Goal: Information Seeking & Learning: Learn about a topic

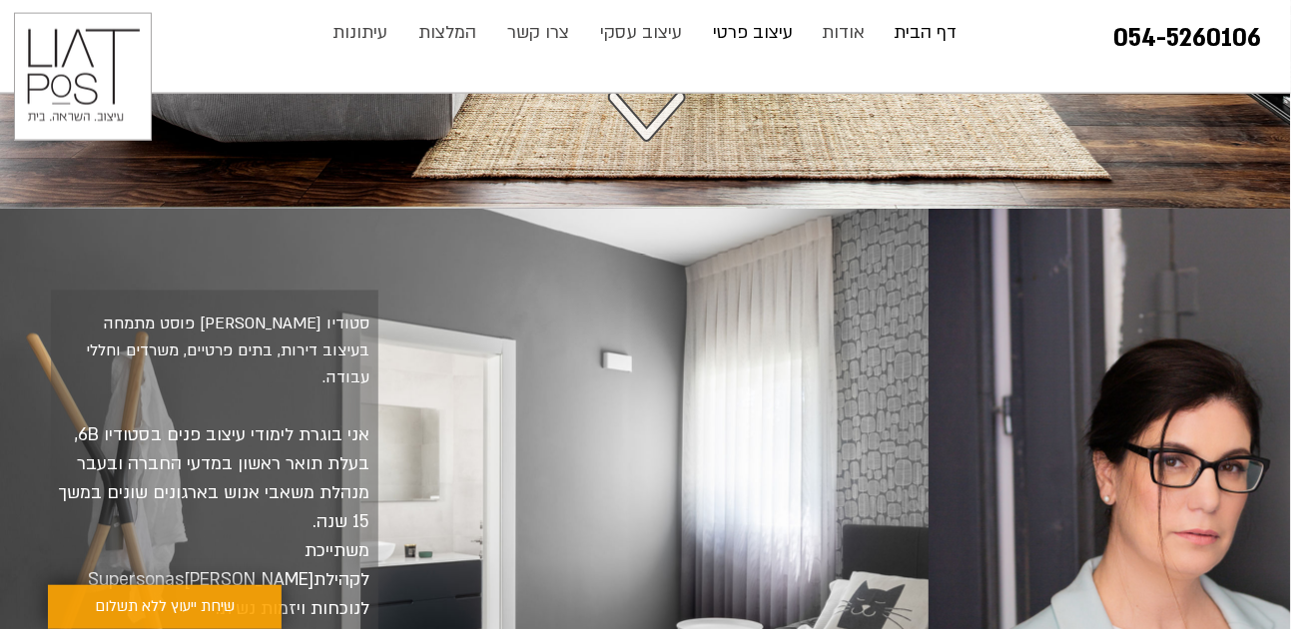
scroll to position [793, 0]
click at [760, 33] on p "עיצוב פרטי" at bounding box center [753, 33] width 100 height 40
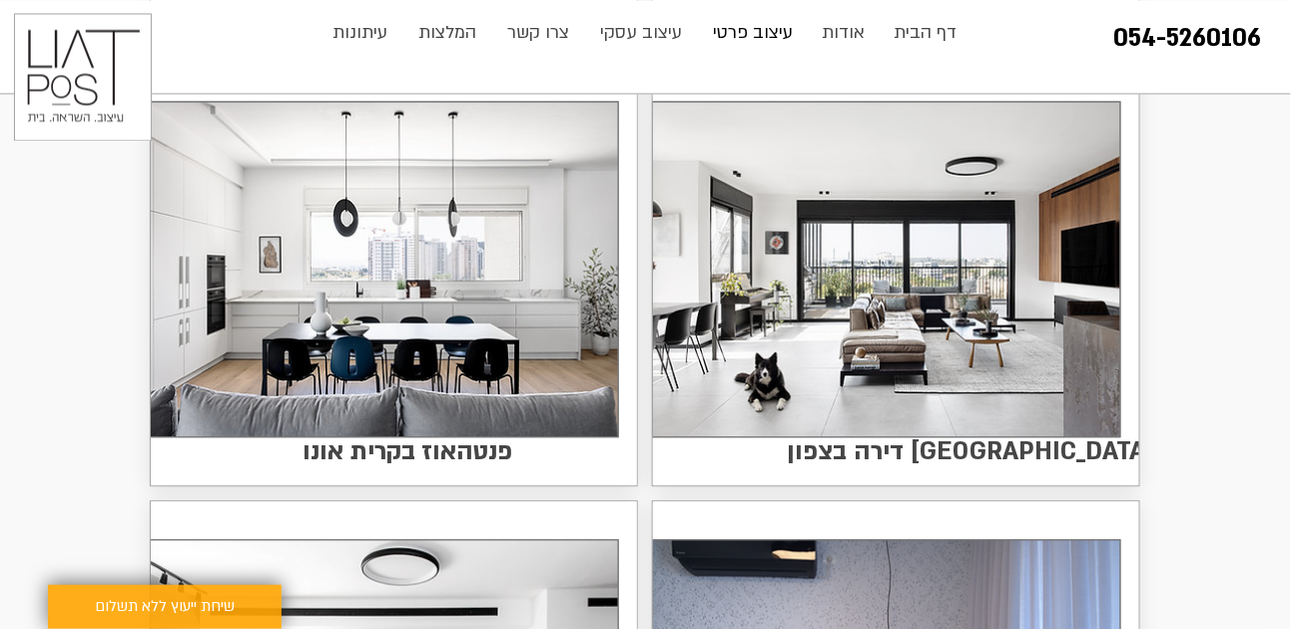
scroll to position [1085, 0]
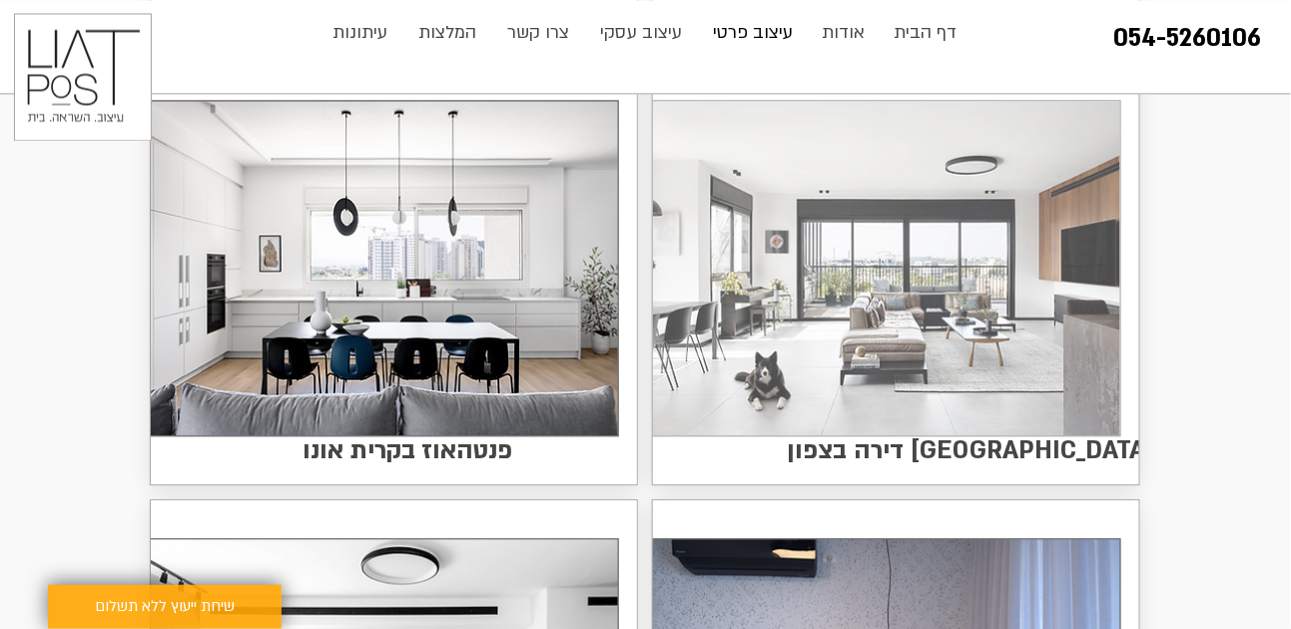
click at [930, 249] on img at bounding box center [886, 268] width 467 height 335
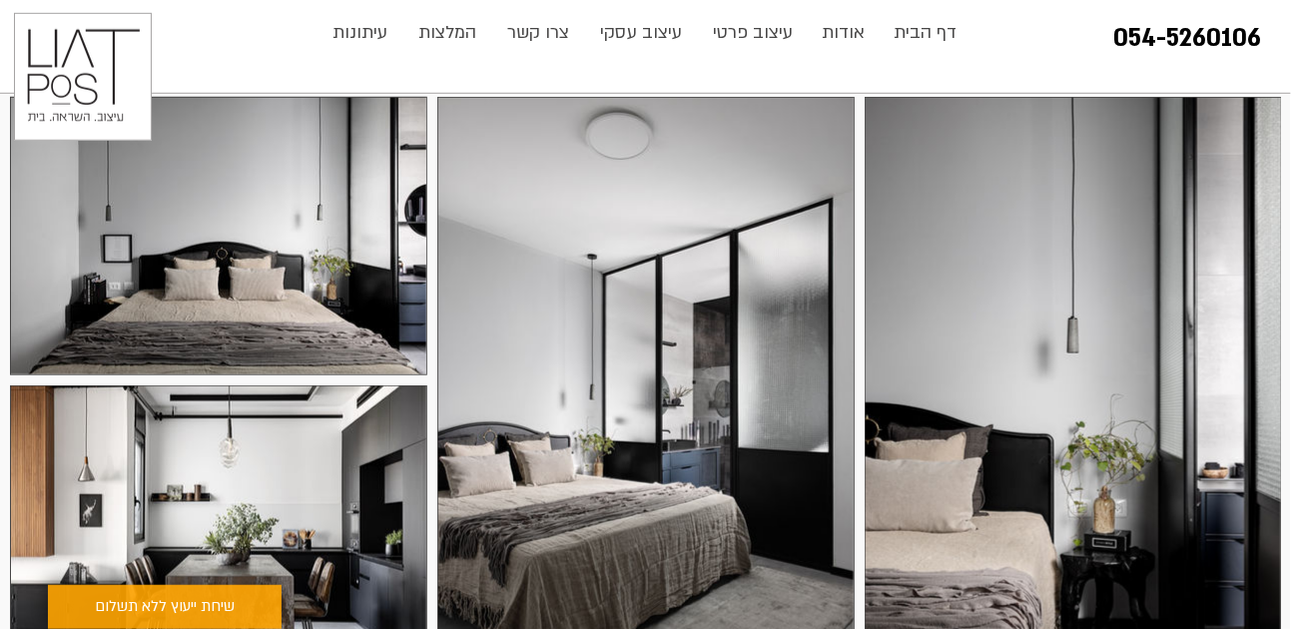
scroll to position [374, 0]
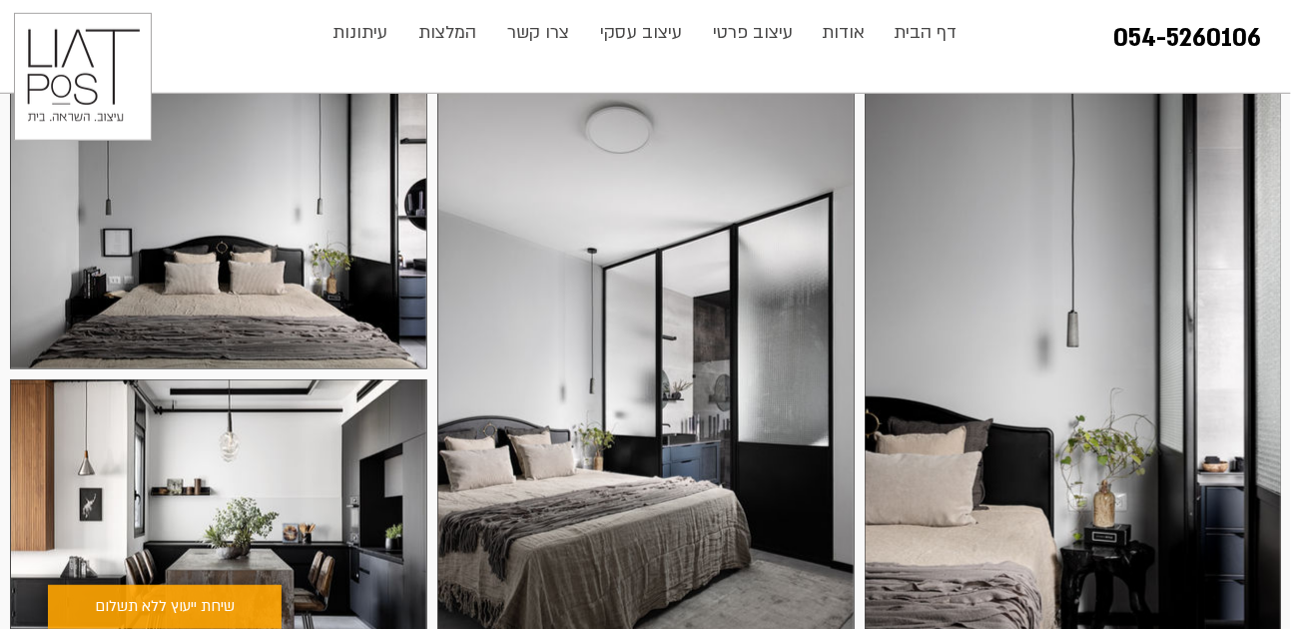
click at [1121, 273] on div at bounding box center [1073, 404] width 417 height 626
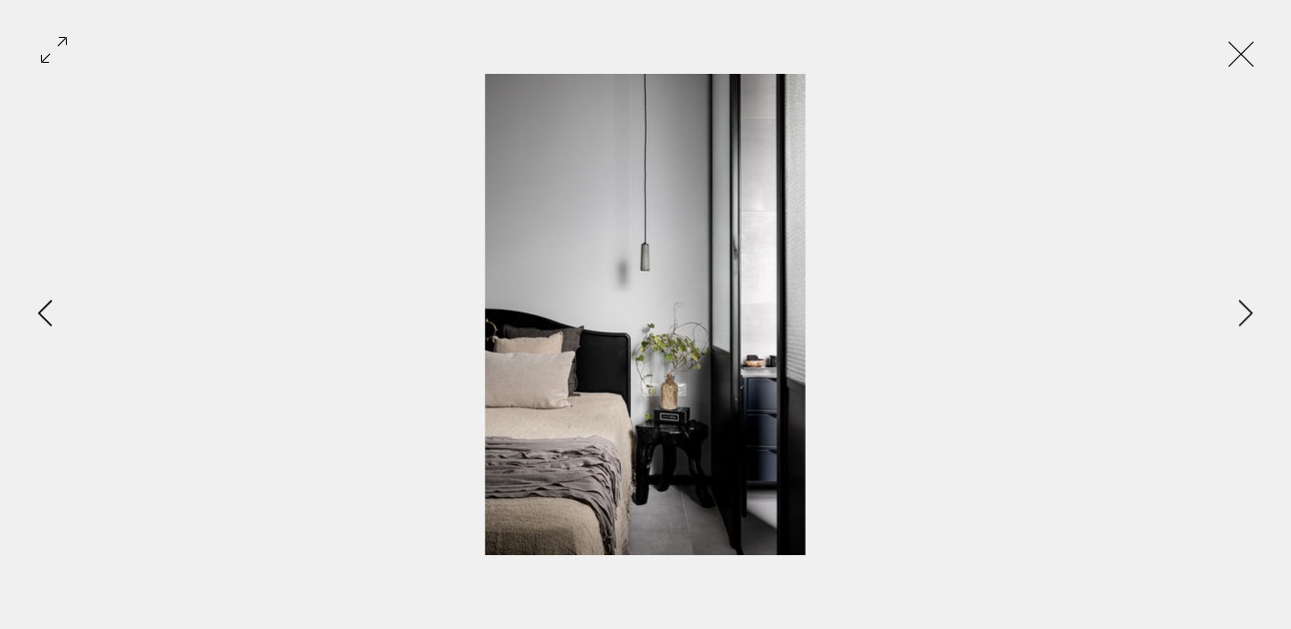
click at [49, 308] on icon "Previous Item" at bounding box center [45, 313] width 15 height 27
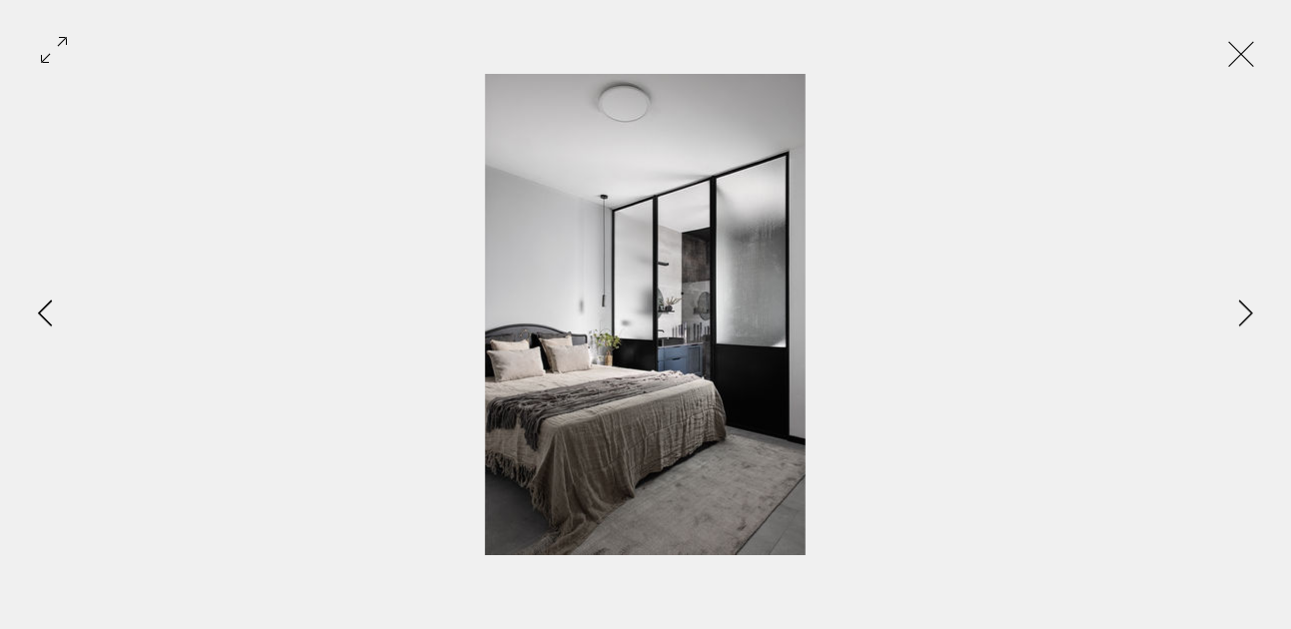
click at [49, 308] on icon "Previous Item" at bounding box center [45, 313] width 15 height 27
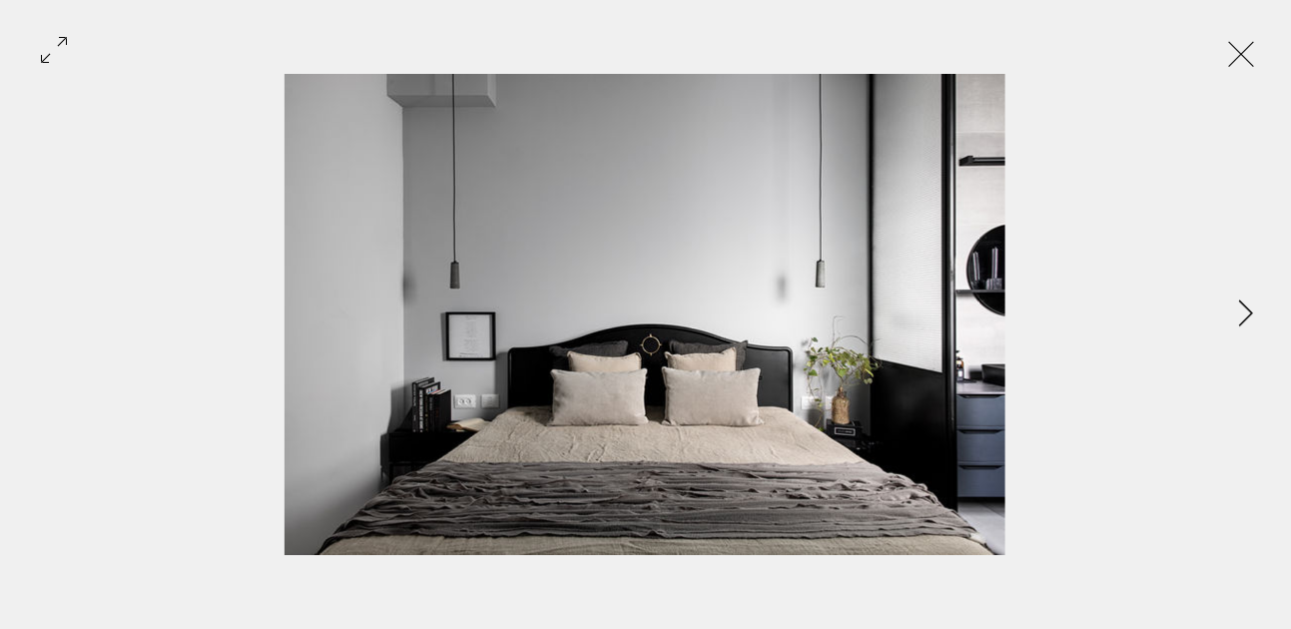
click at [49, 308] on div "Gallery item, detailed view" at bounding box center [645, 314] width 1291 height 481
click at [1250, 311] on icon "Next Item" at bounding box center [1246, 313] width 15 height 27
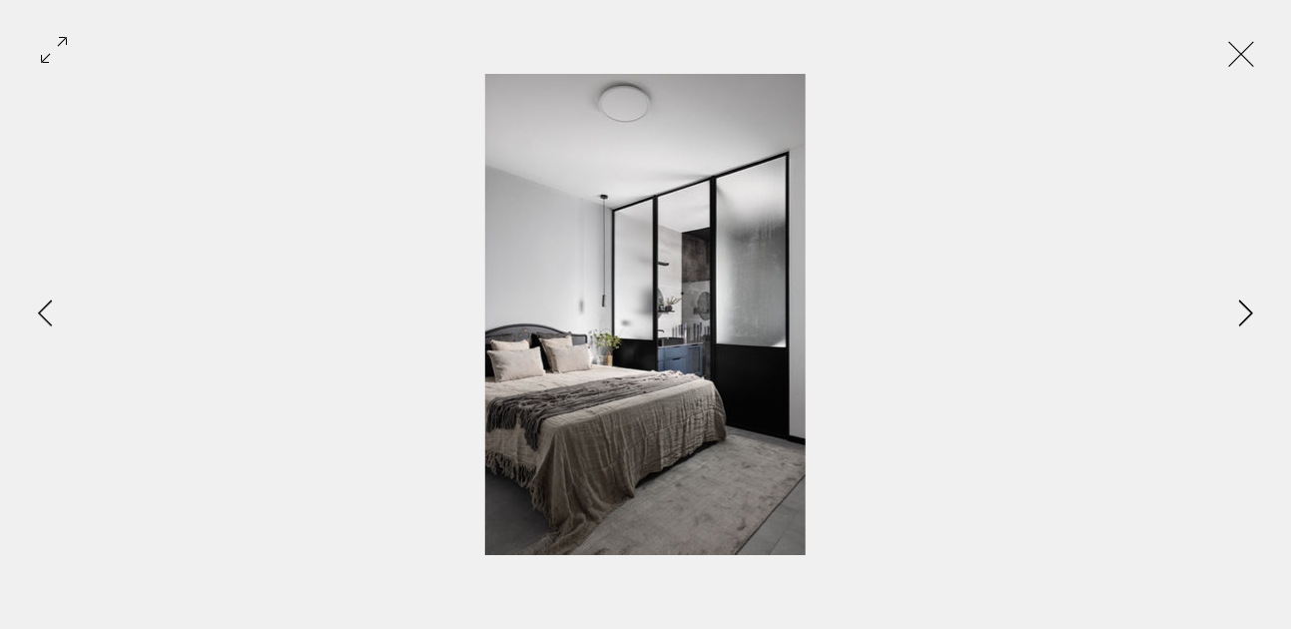
click at [1250, 311] on icon "Next Item" at bounding box center [1246, 313] width 15 height 27
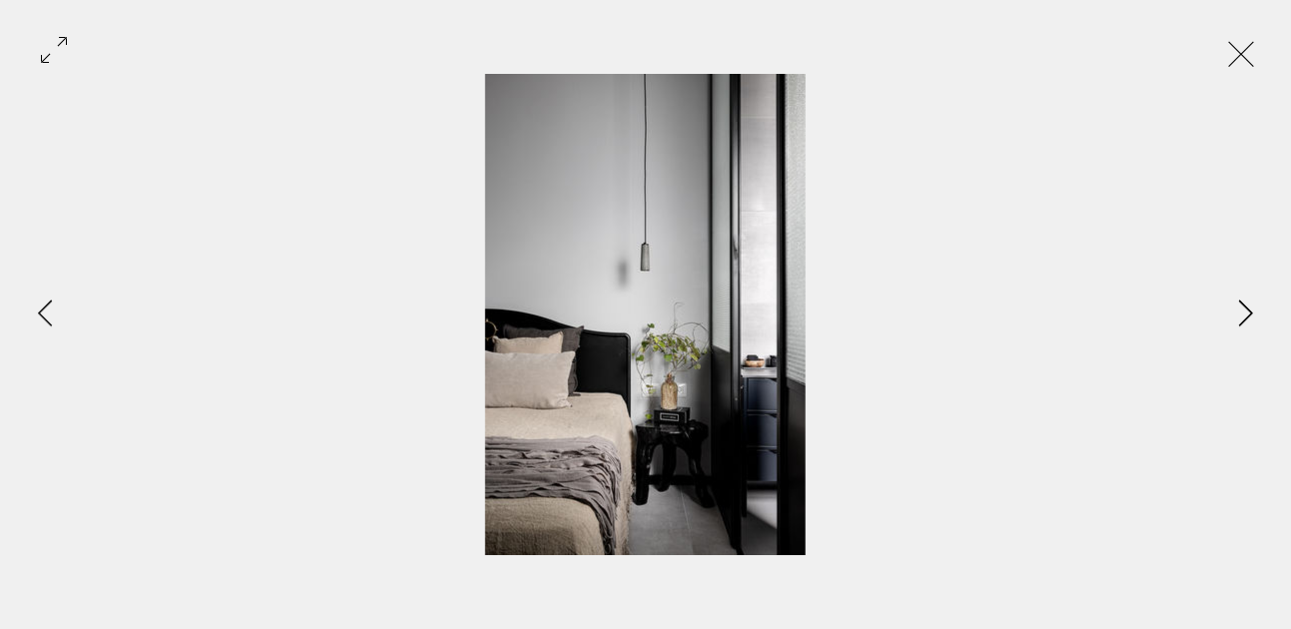
click at [1247, 311] on icon "Next Item" at bounding box center [1246, 313] width 15 height 27
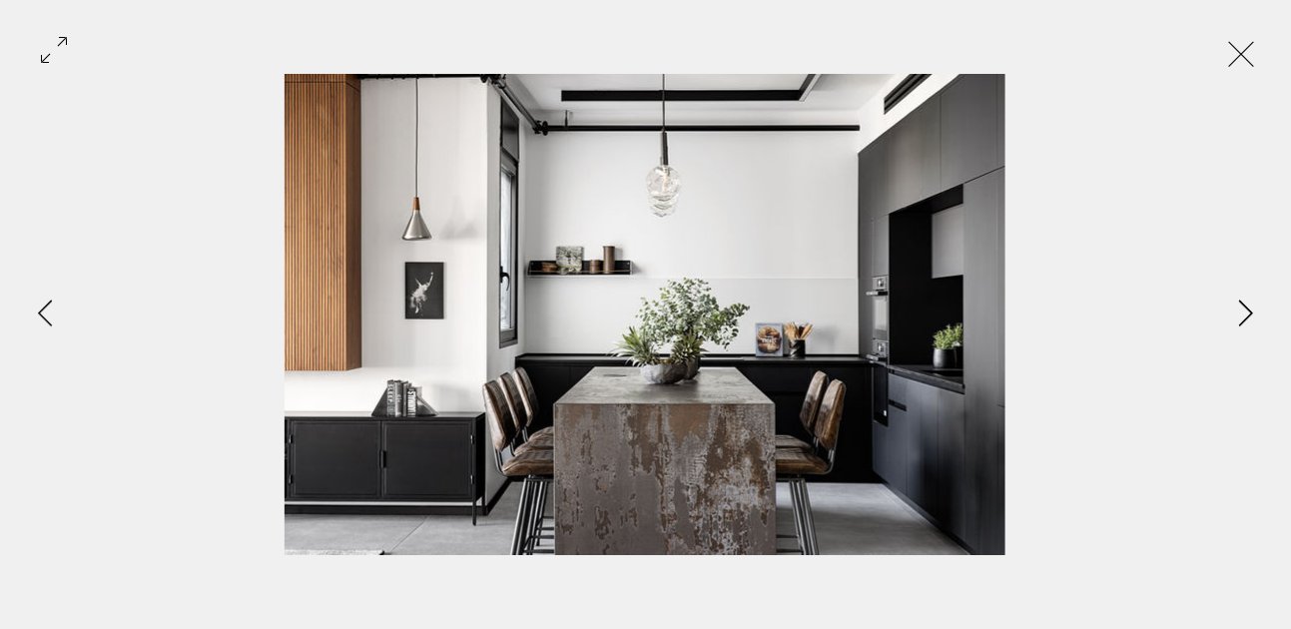
click at [1247, 311] on icon "Next Item" at bounding box center [1246, 313] width 15 height 27
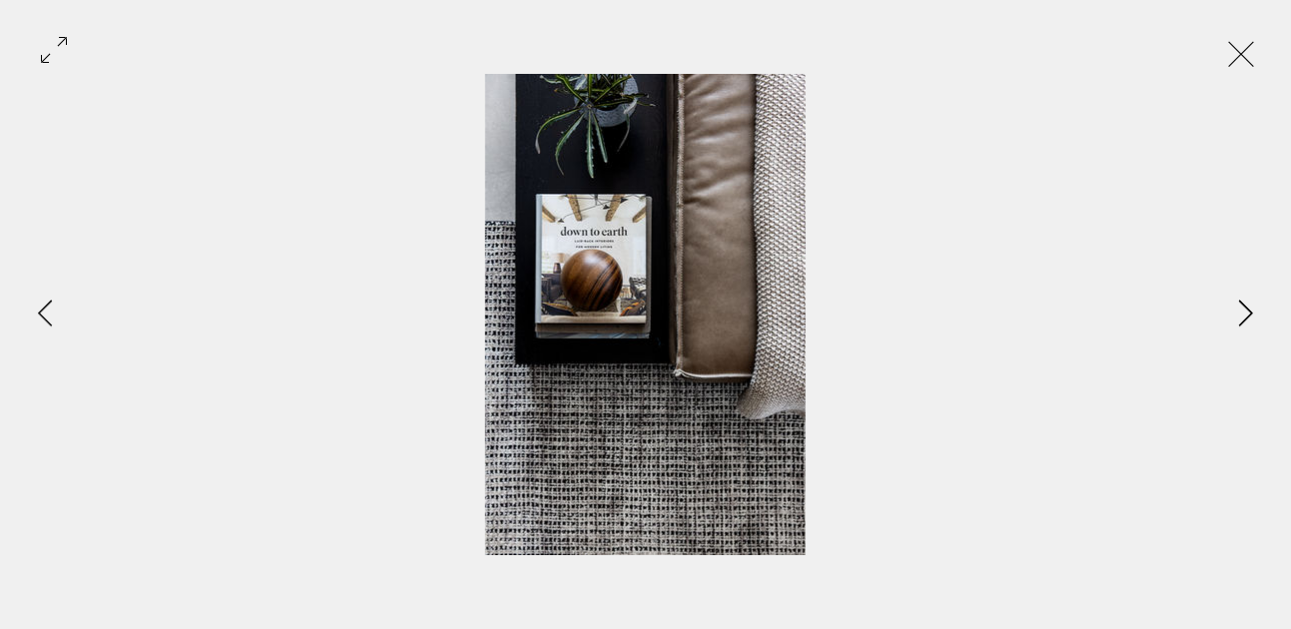
click at [1247, 311] on icon "Next Item" at bounding box center [1246, 313] width 15 height 27
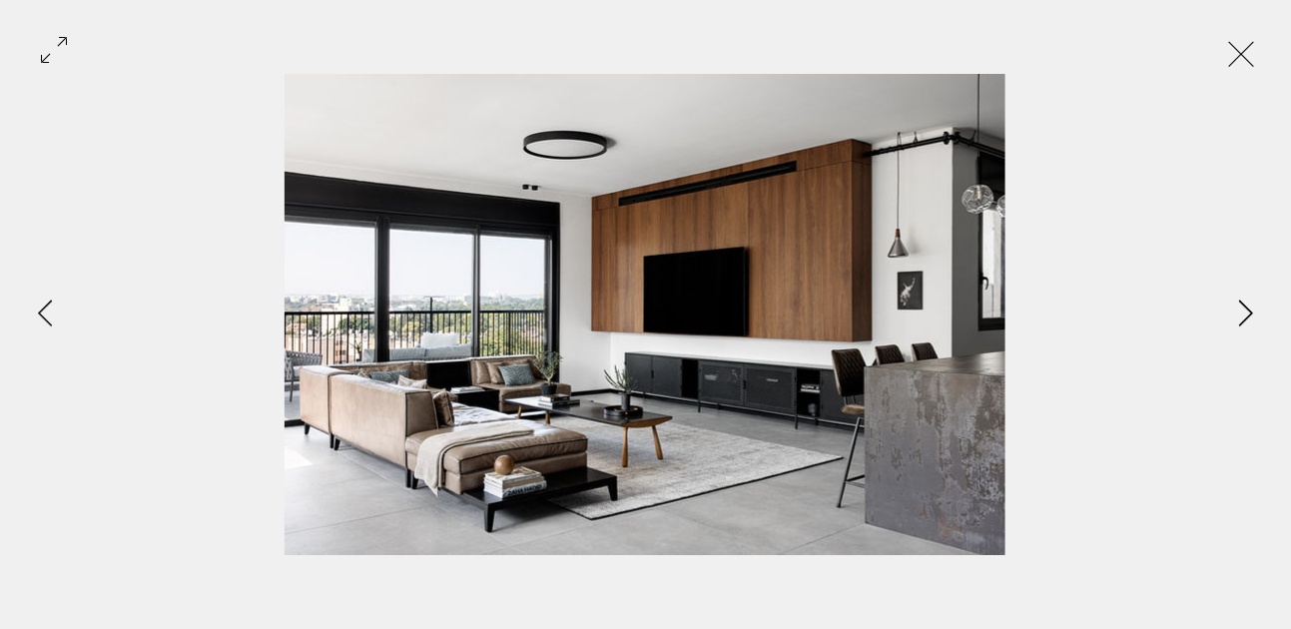
click at [1246, 311] on icon "Next Item" at bounding box center [1246, 313] width 15 height 27
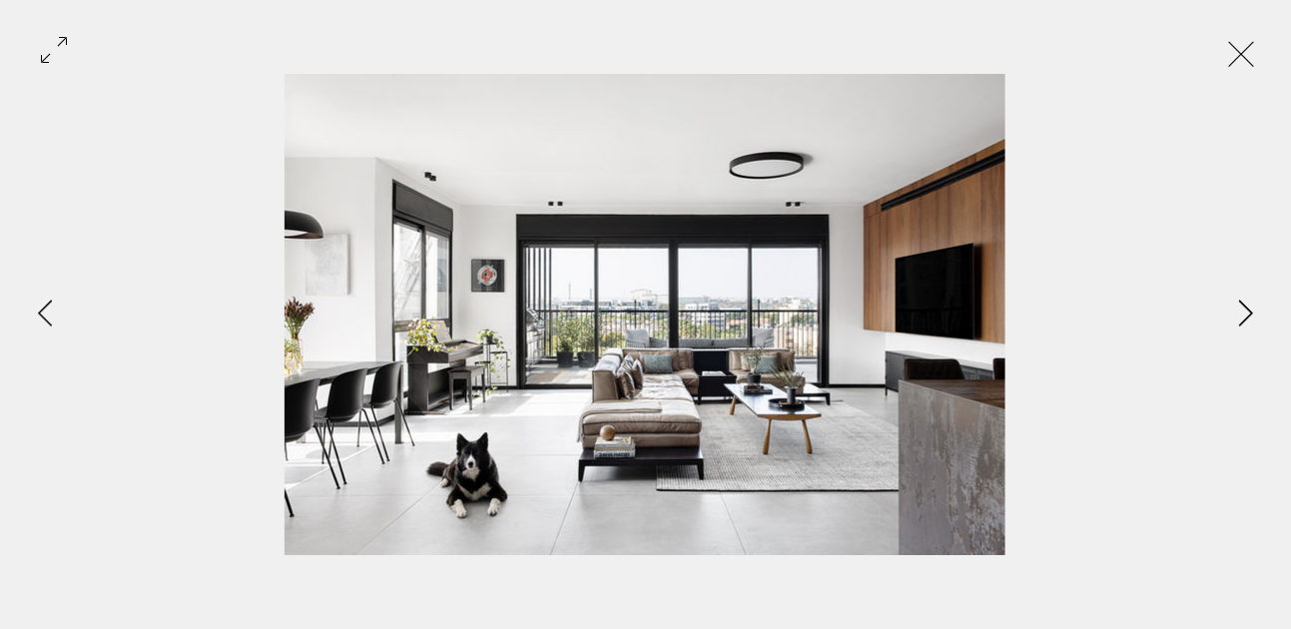
click at [1246, 311] on icon "Next Item" at bounding box center [1246, 313] width 15 height 27
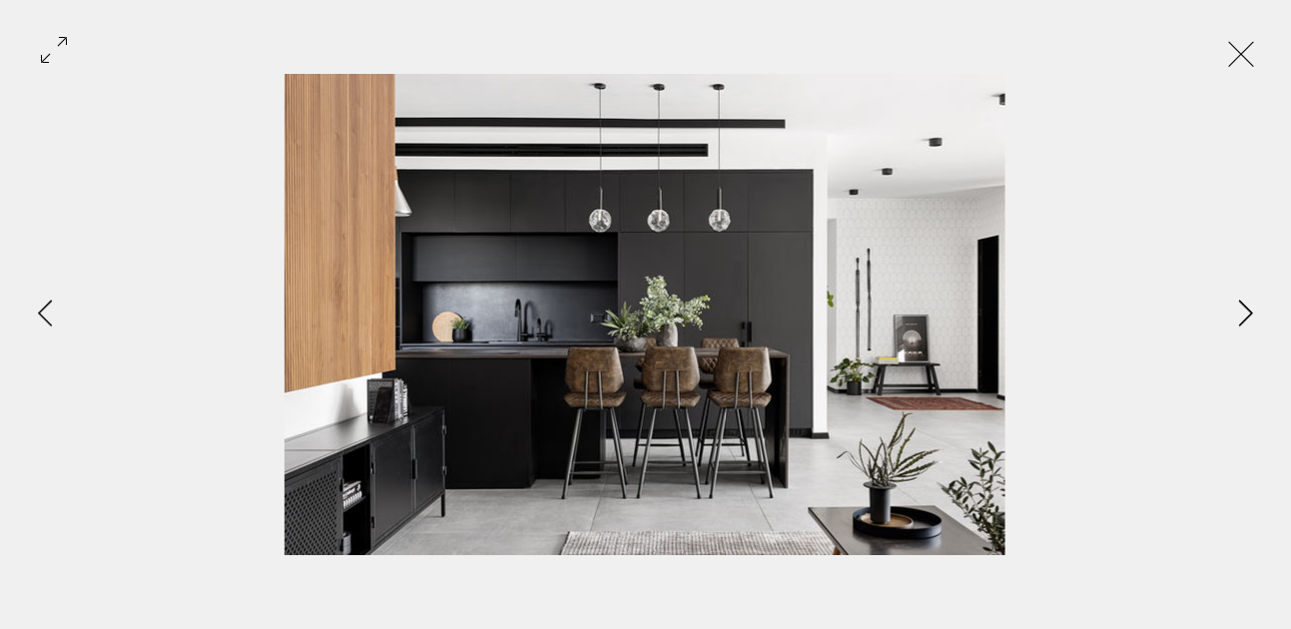
click at [1246, 311] on icon "Next Item" at bounding box center [1246, 313] width 15 height 27
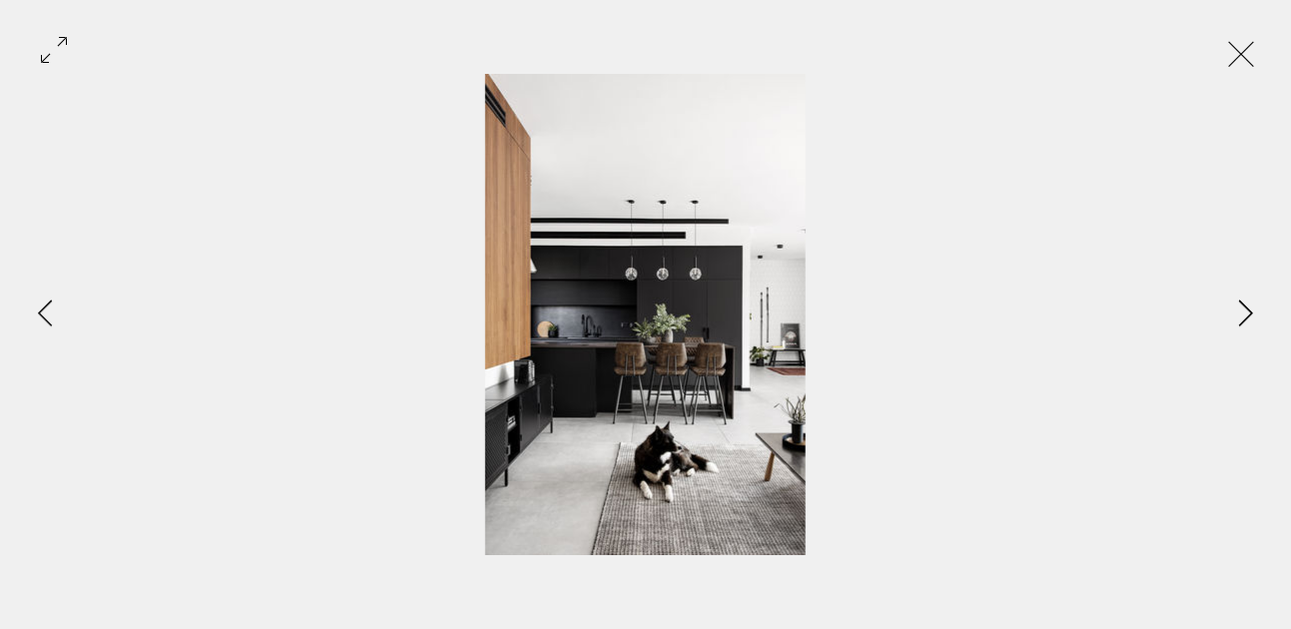
click at [1246, 311] on icon "Next Item" at bounding box center [1246, 313] width 15 height 27
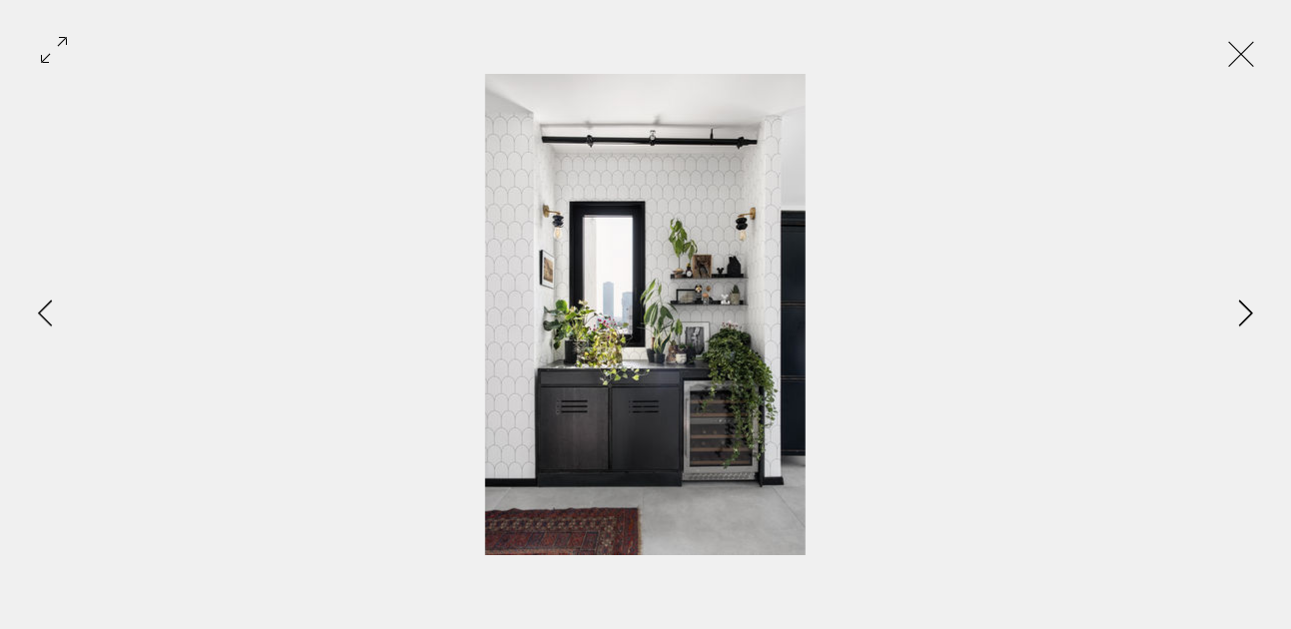
click at [1246, 311] on icon "Next Item" at bounding box center [1246, 313] width 15 height 27
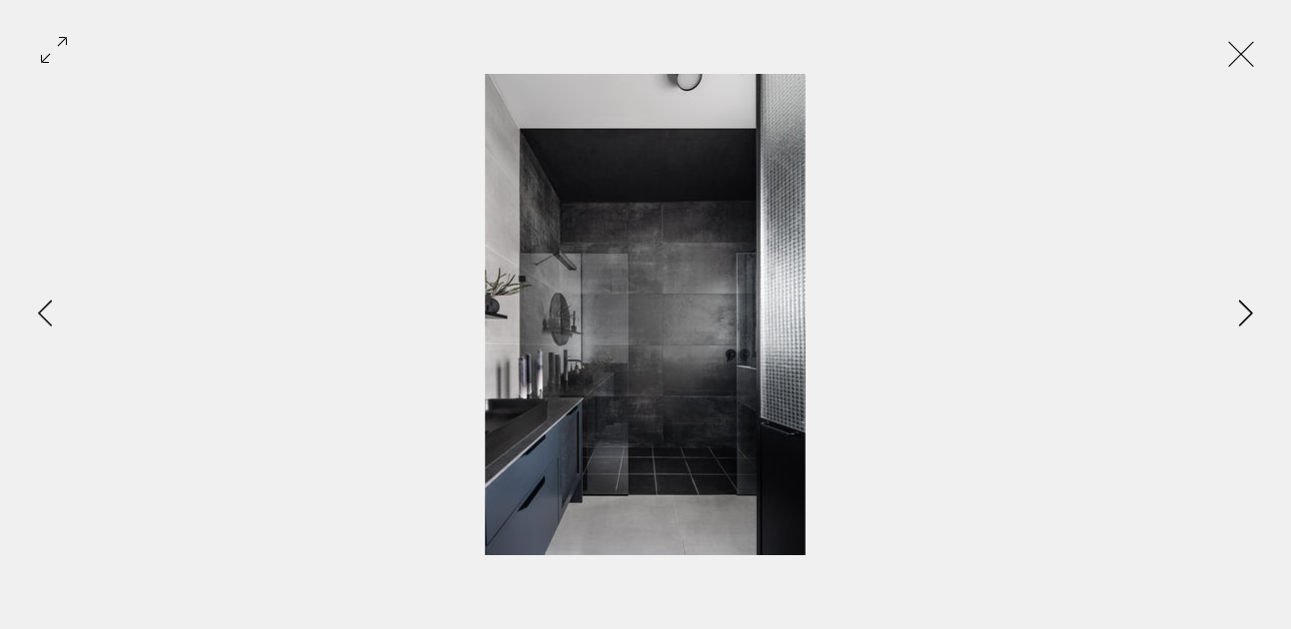
click at [1246, 311] on icon "Next Item" at bounding box center [1246, 313] width 15 height 27
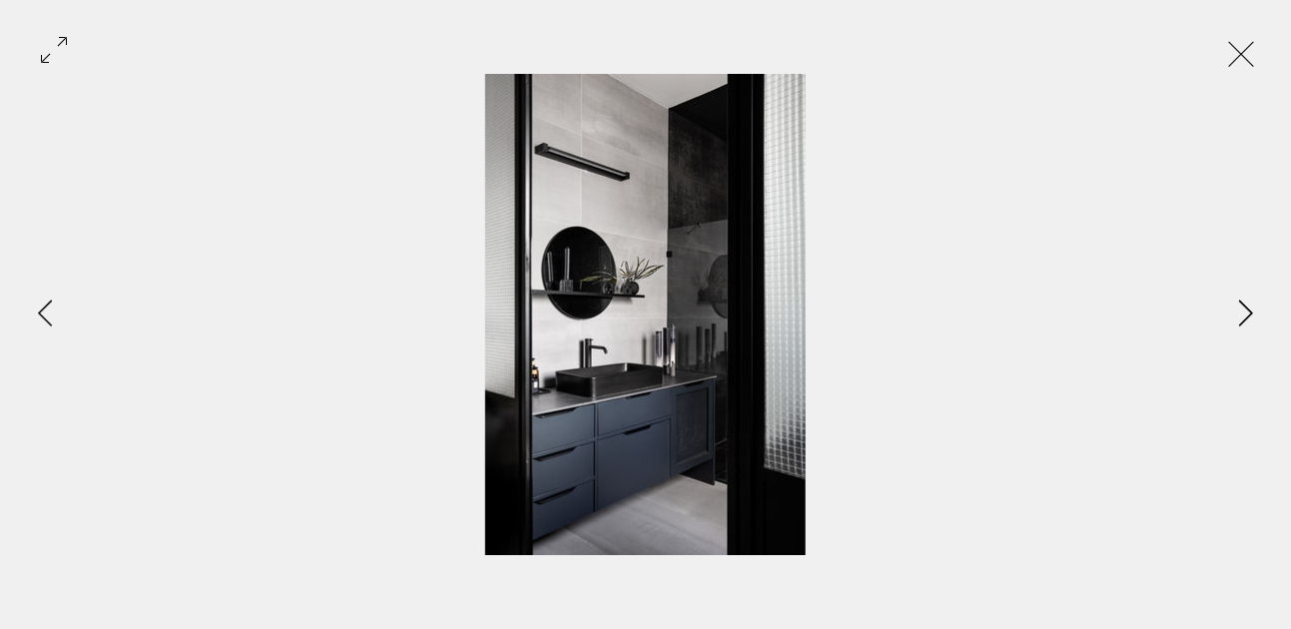
click at [1246, 311] on icon "Next Item" at bounding box center [1246, 313] width 15 height 27
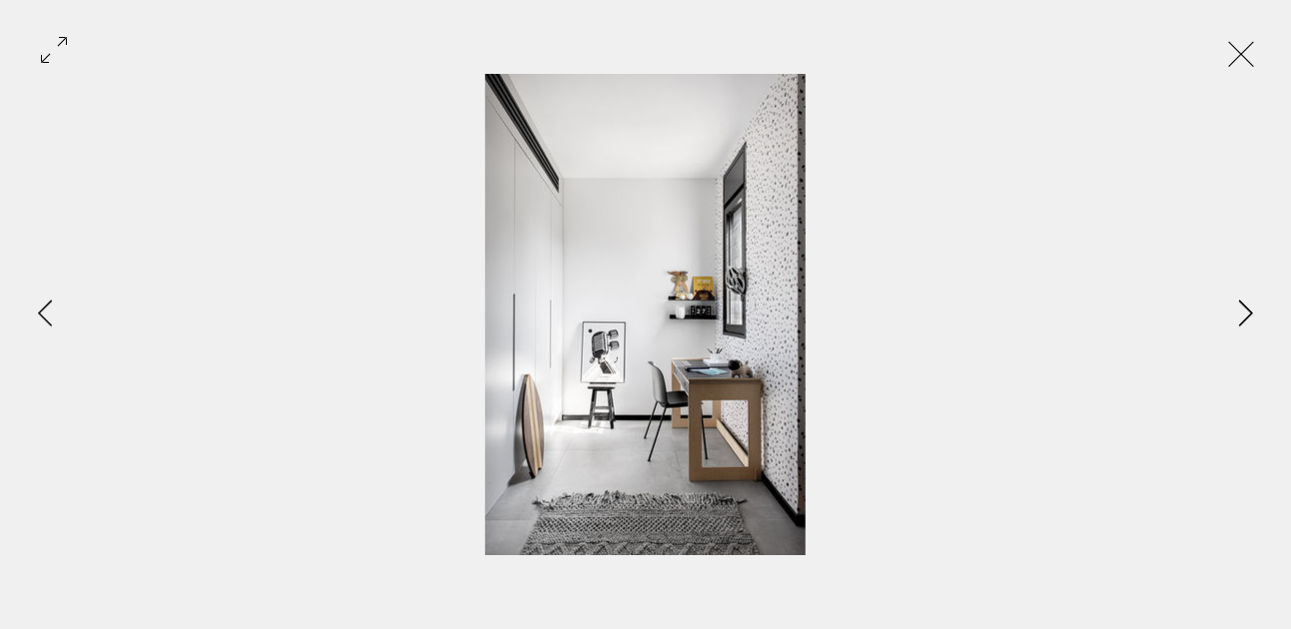
click at [1246, 311] on icon "Next Item" at bounding box center [1246, 313] width 15 height 27
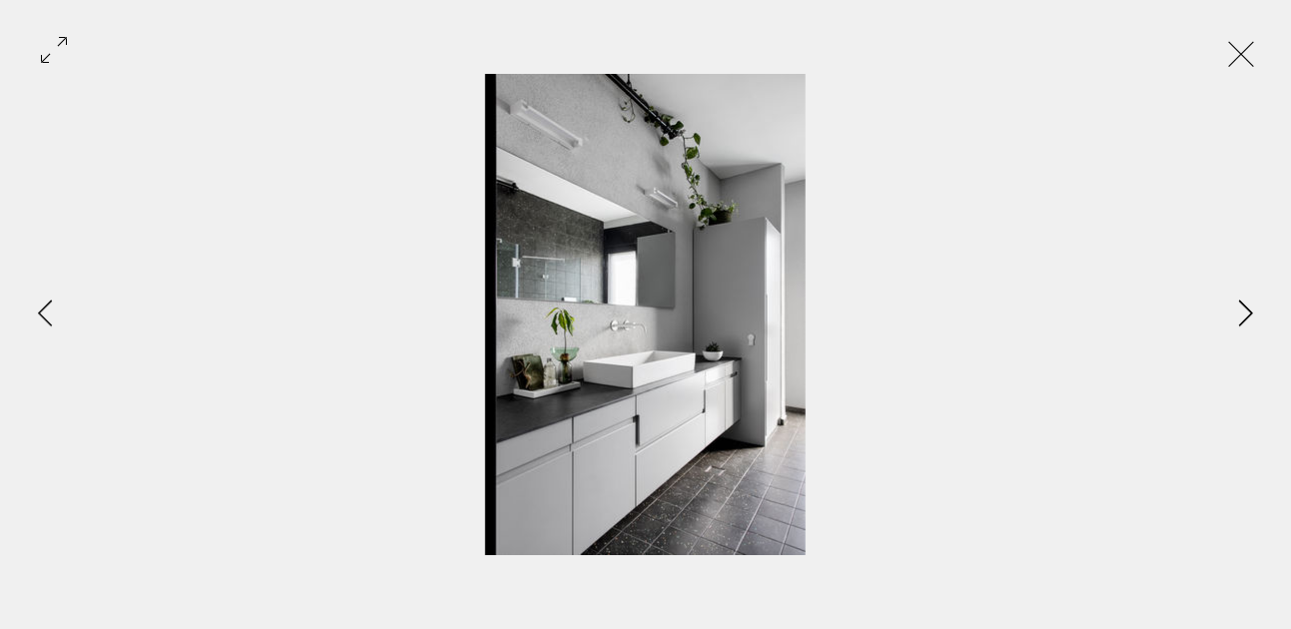
click at [1246, 311] on icon "Next Item" at bounding box center [1246, 313] width 15 height 27
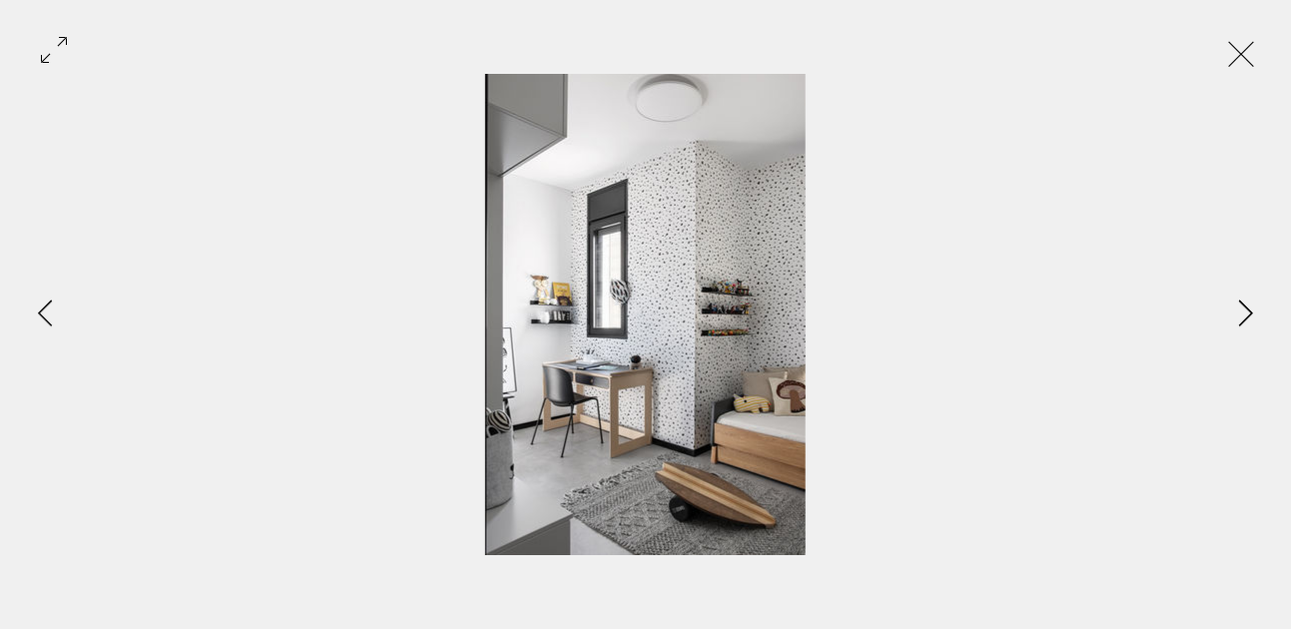
click at [1246, 311] on icon "Next Item" at bounding box center [1246, 313] width 15 height 27
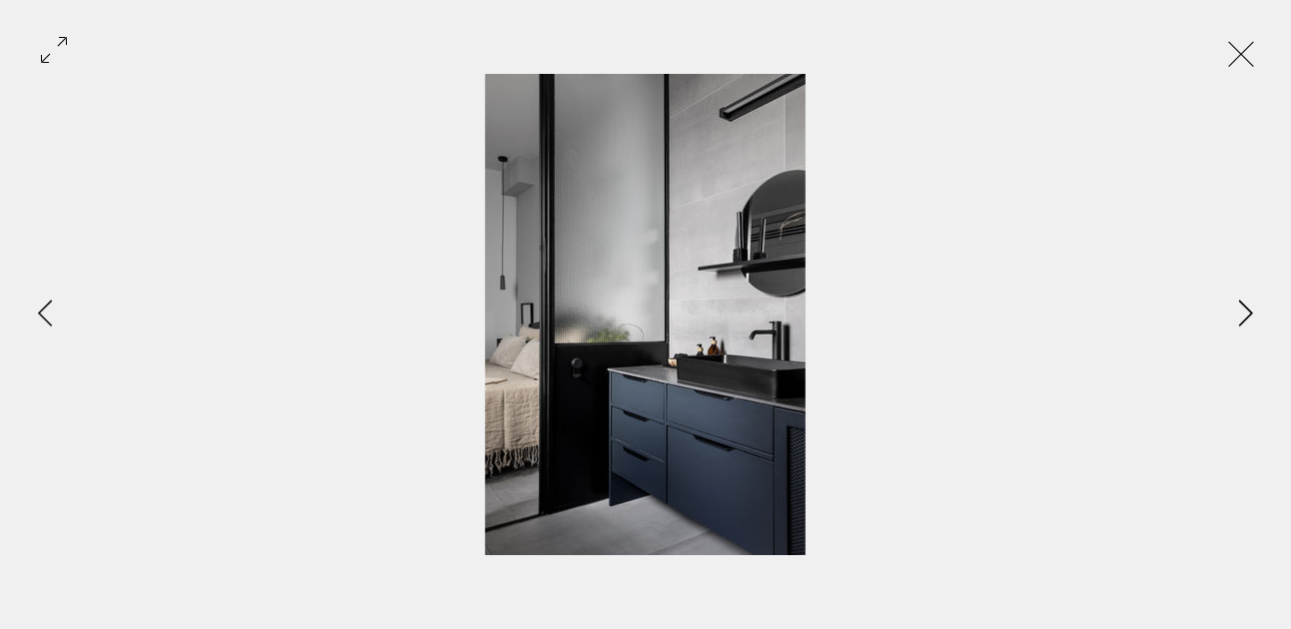
click at [1246, 311] on icon "Next Item" at bounding box center [1246, 313] width 15 height 27
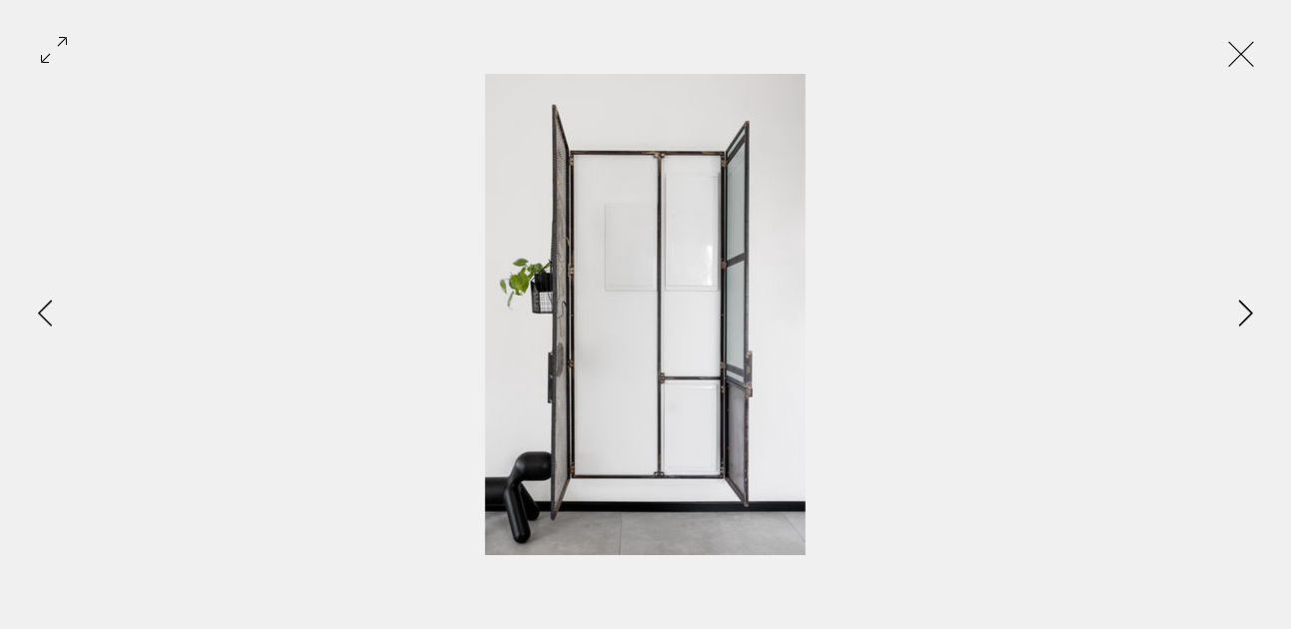
click at [1246, 311] on icon "Next Item" at bounding box center [1246, 313] width 15 height 27
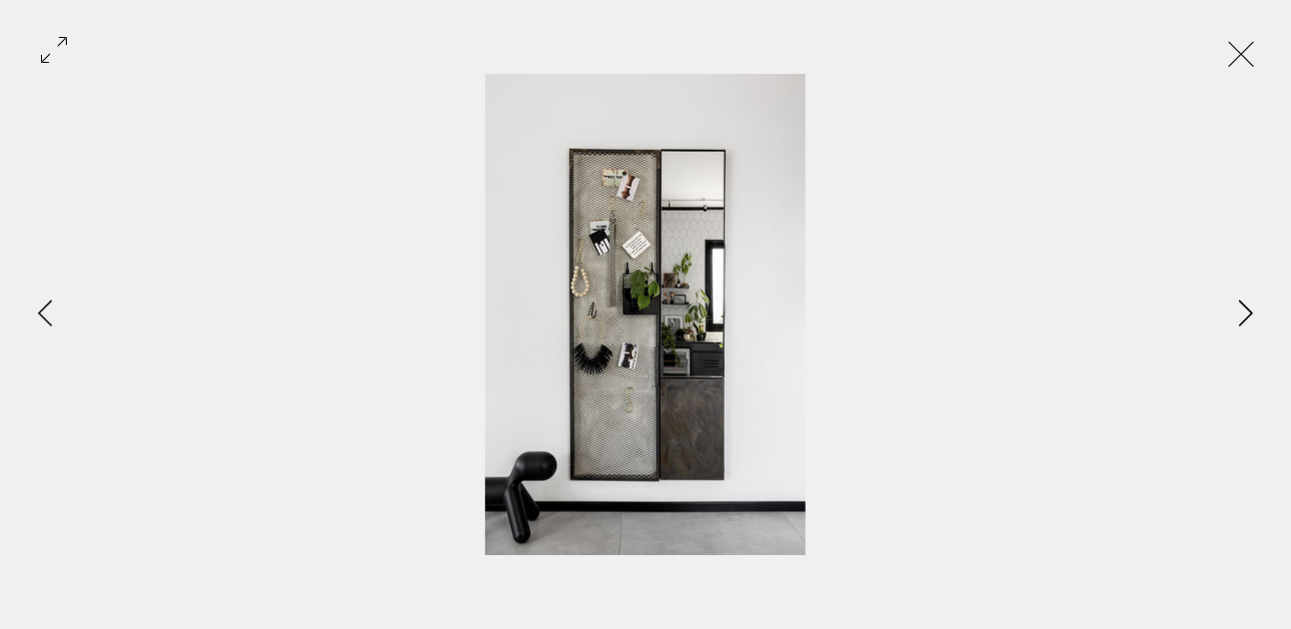
click at [1246, 311] on icon "Next Item" at bounding box center [1246, 313] width 15 height 27
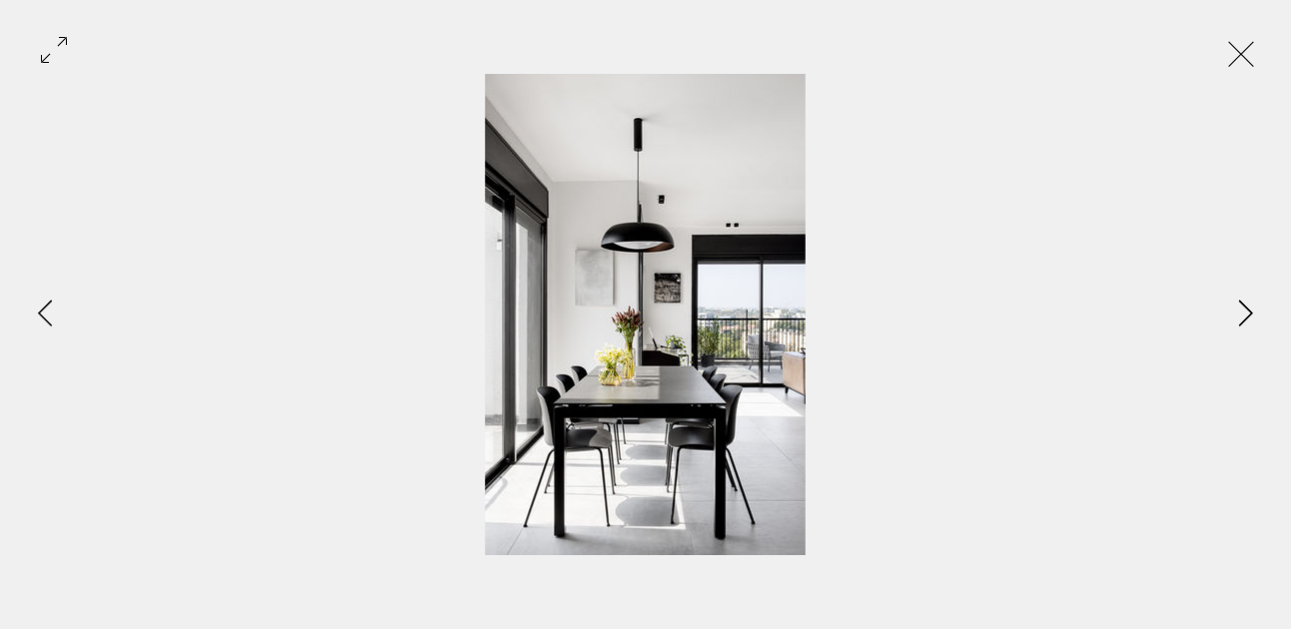
click at [1246, 311] on icon "Next Item" at bounding box center [1246, 313] width 15 height 27
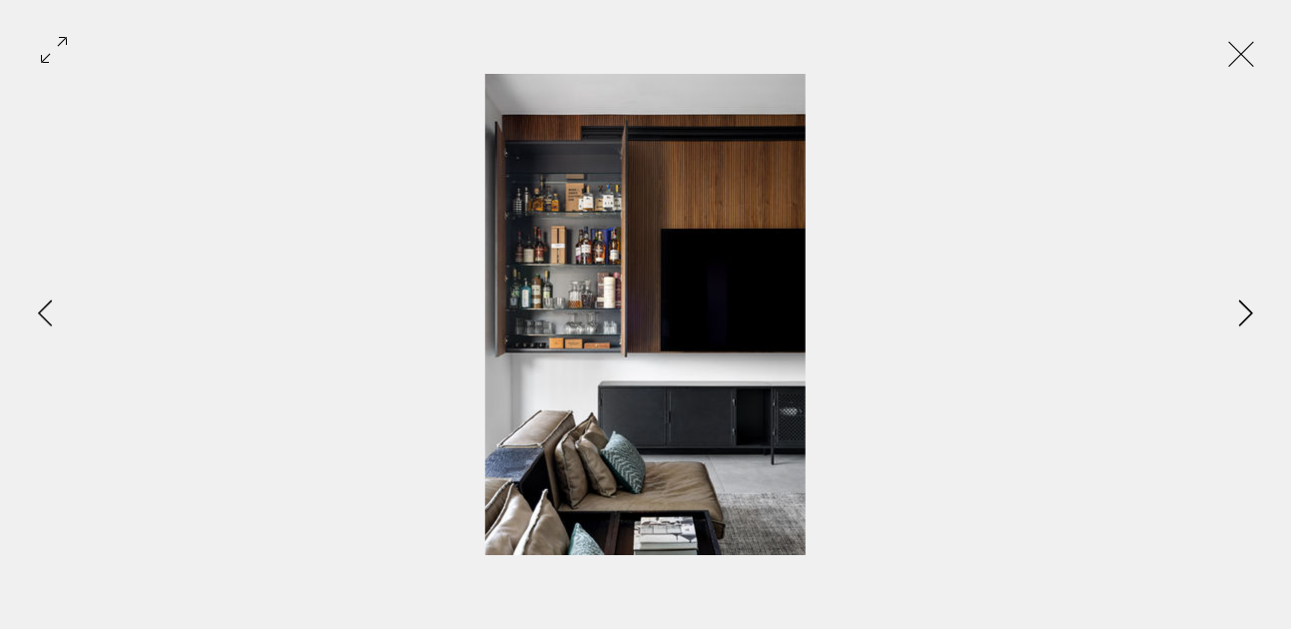
click at [1243, 313] on icon "Next Item" at bounding box center [1246, 313] width 15 height 27
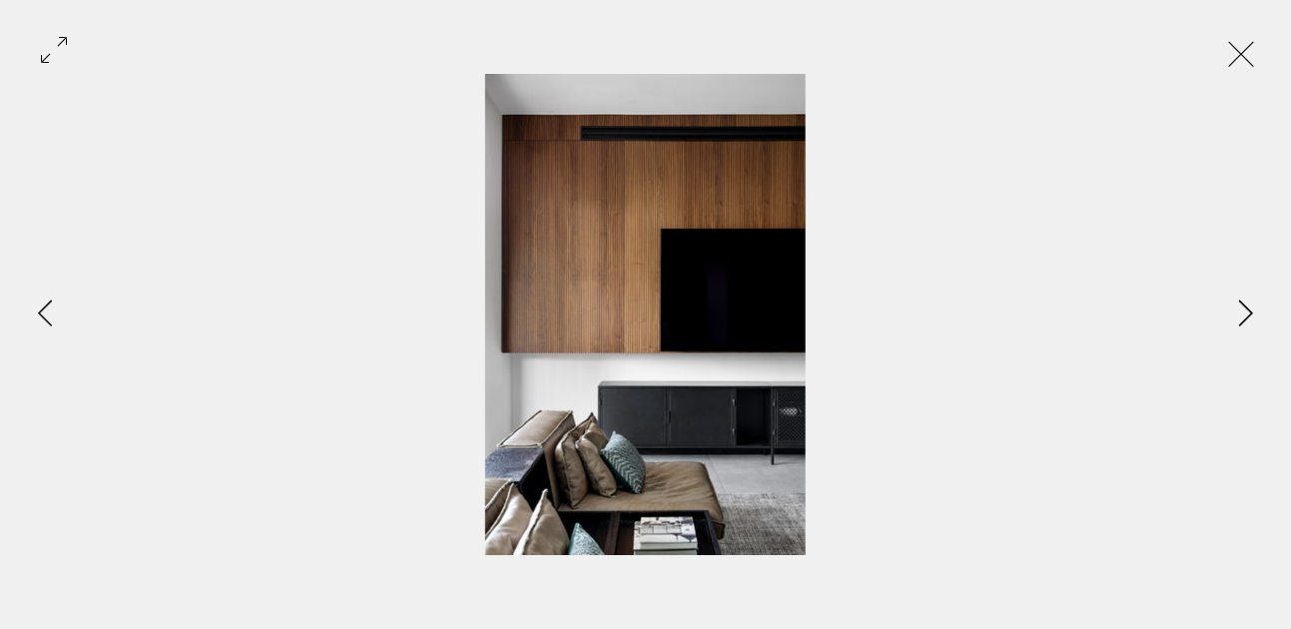
click at [1243, 313] on icon "Next Item" at bounding box center [1246, 313] width 15 height 27
